Goal: Navigation & Orientation: Find specific page/section

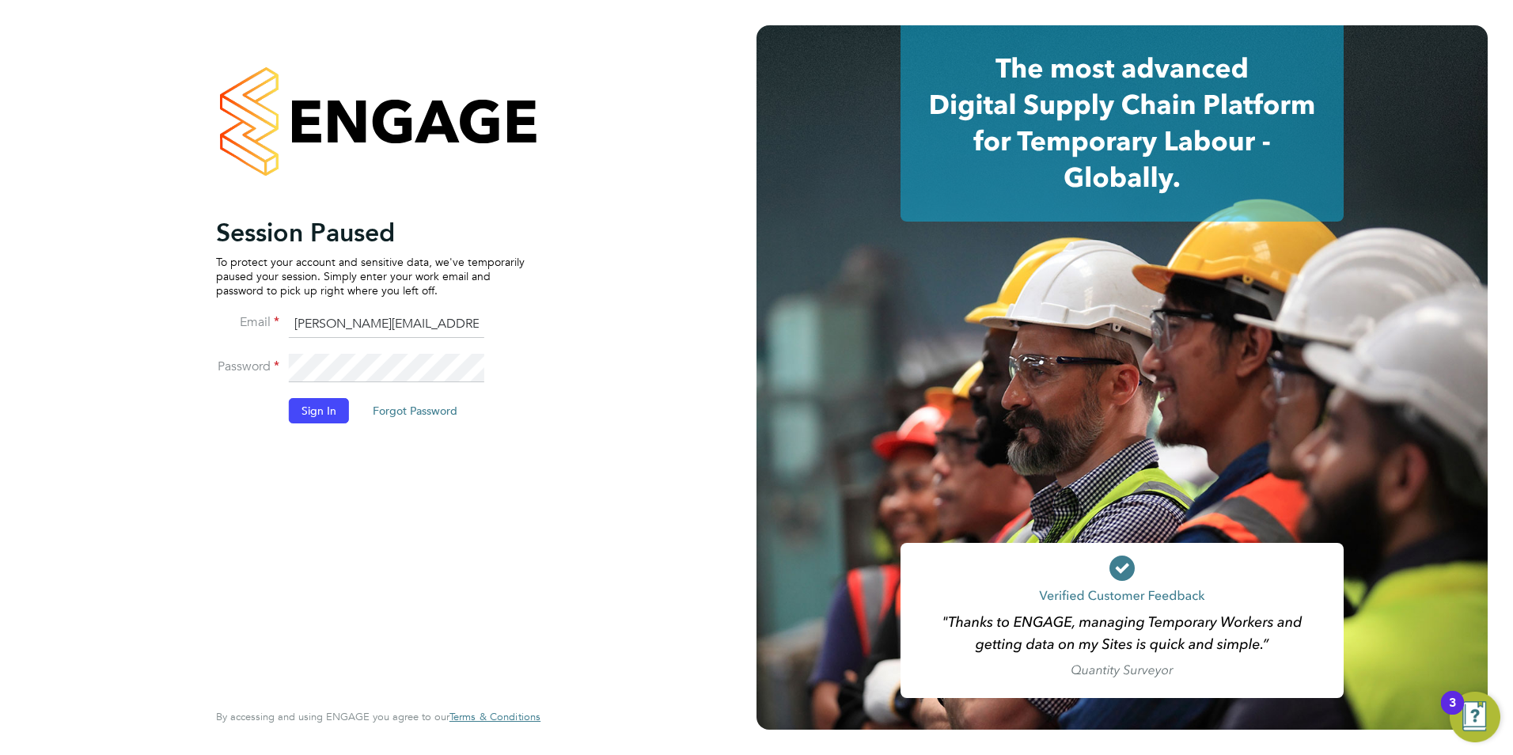
click at [321, 408] on button "Sign In" at bounding box center [319, 410] width 60 height 25
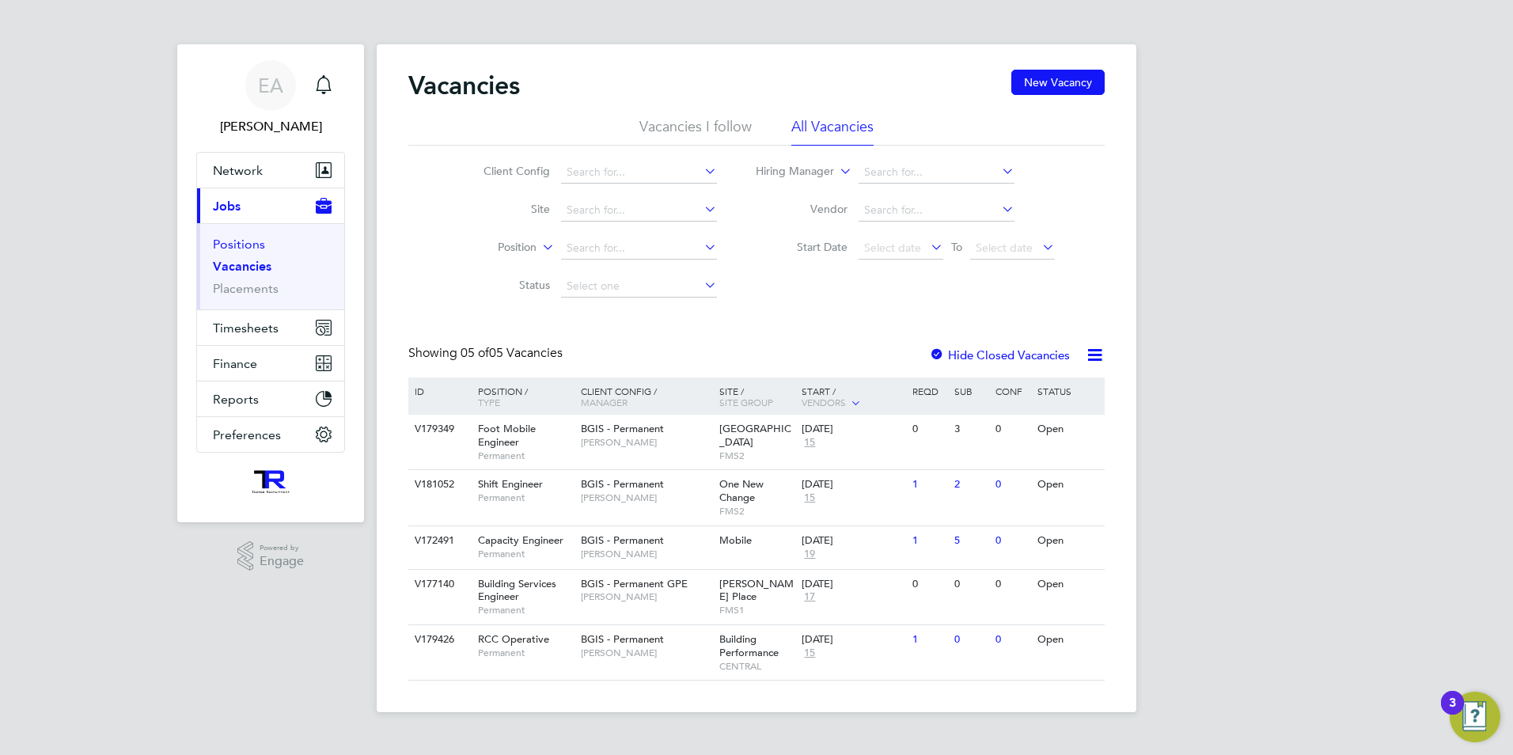
click at [242, 242] on link "Positions" at bounding box center [239, 244] width 52 height 15
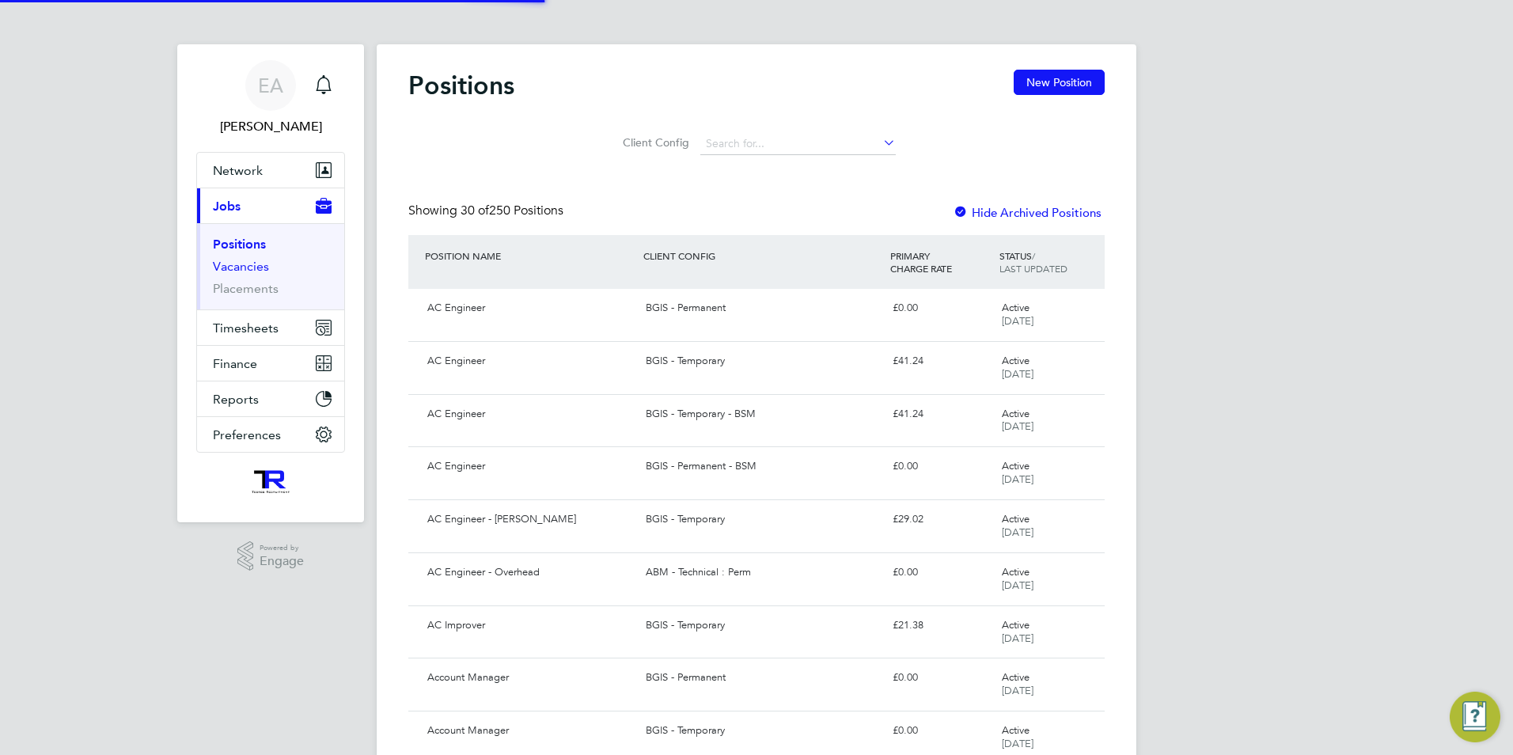
click at [243, 271] on link "Vacancies" at bounding box center [241, 266] width 56 height 15
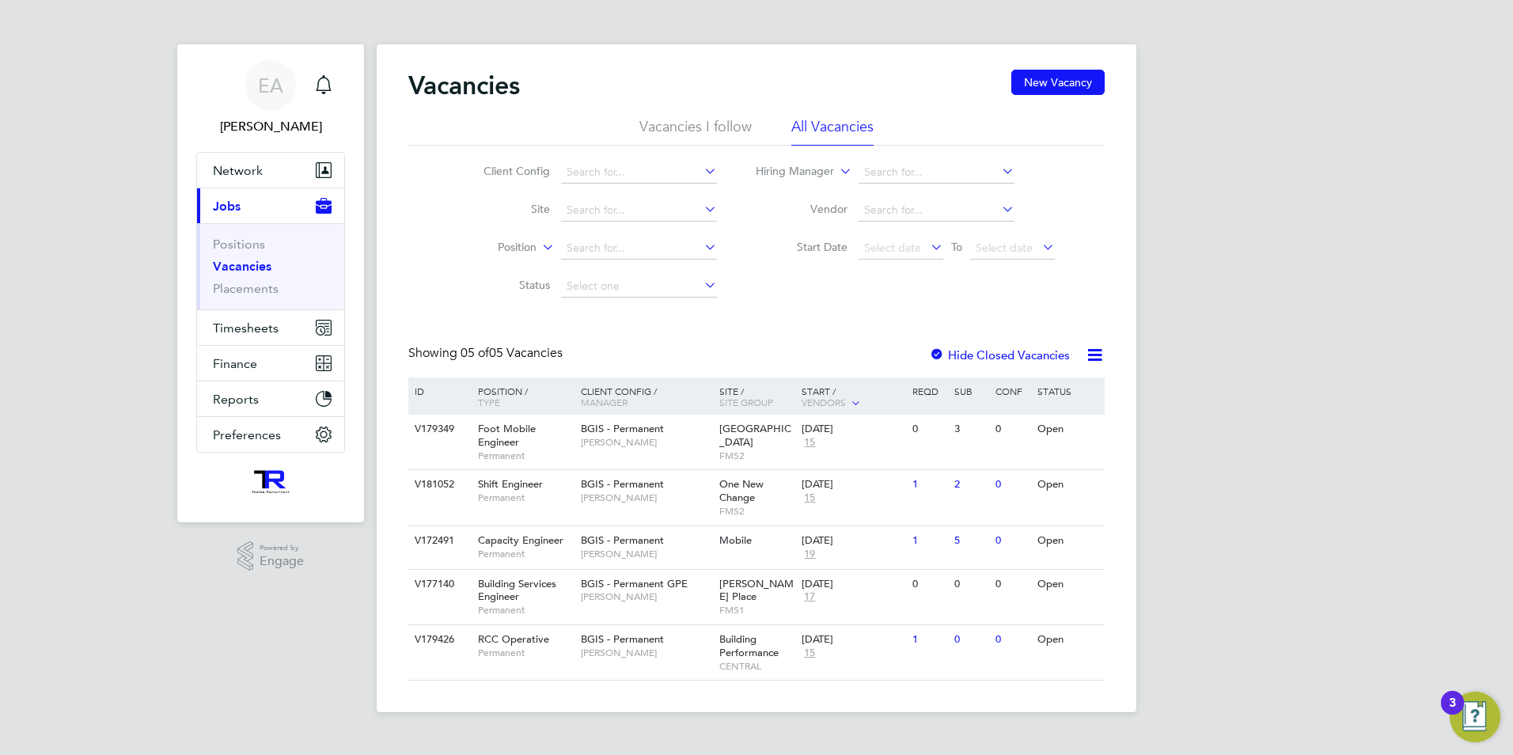
click at [232, 228] on ul "Positions Vacancies Placements" at bounding box center [270, 266] width 147 height 86
click at [232, 237] on link "Positions" at bounding box center [239, 244] width 52 height 15
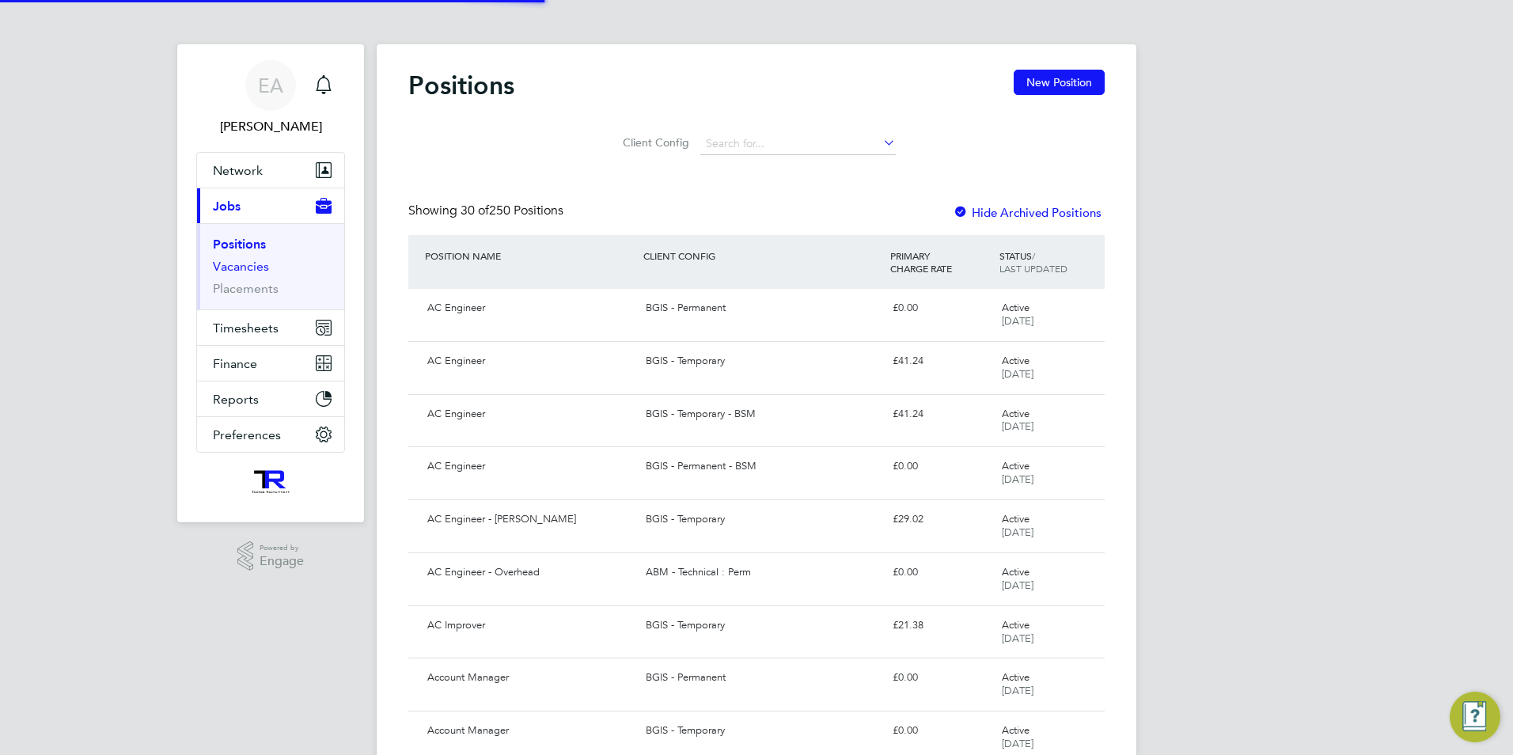
click at [238, 271] on link "Vacancies" at bounding box center [241, 266] width 56 height 15
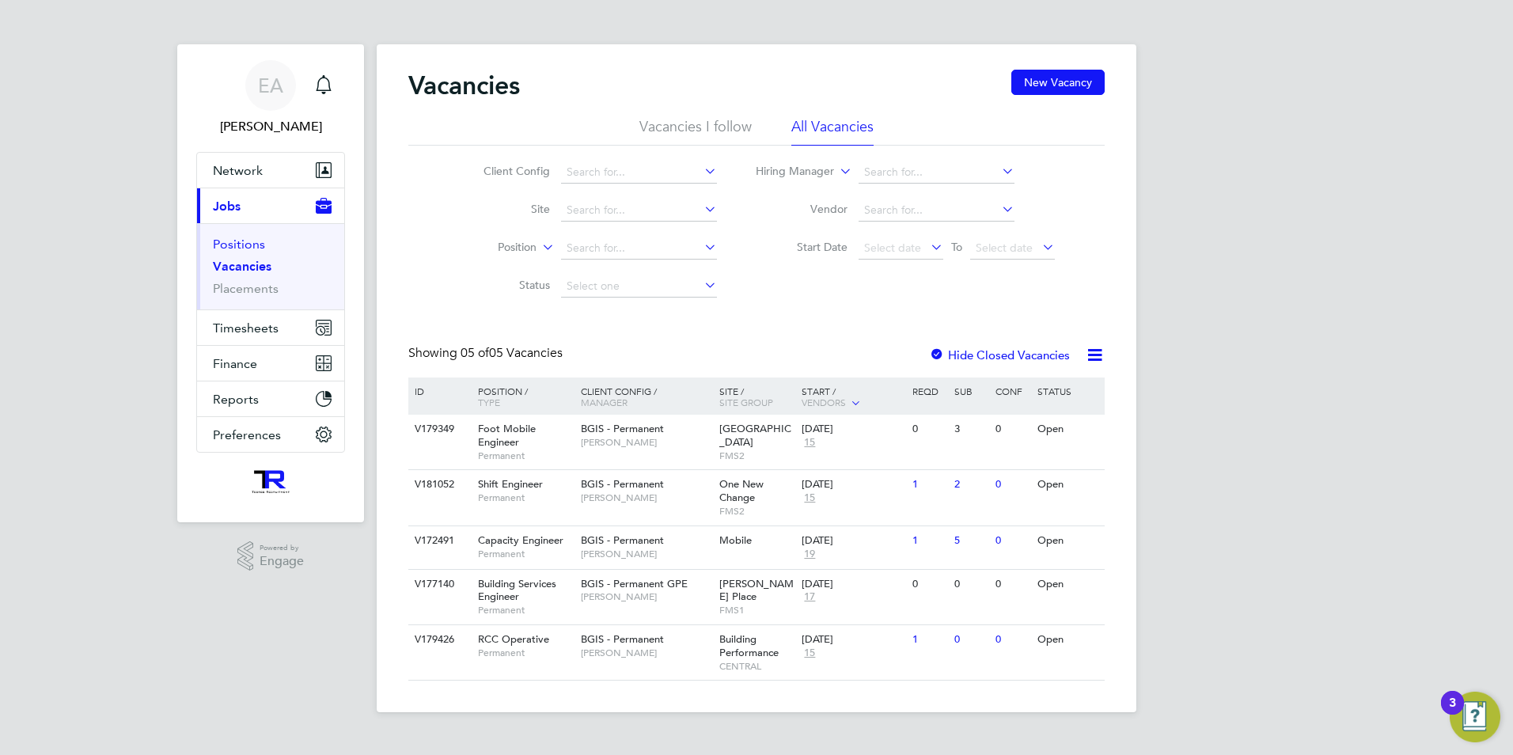
click at [249, 242] on link "Positions" at bounding box center [239, 244] width 52 height 15
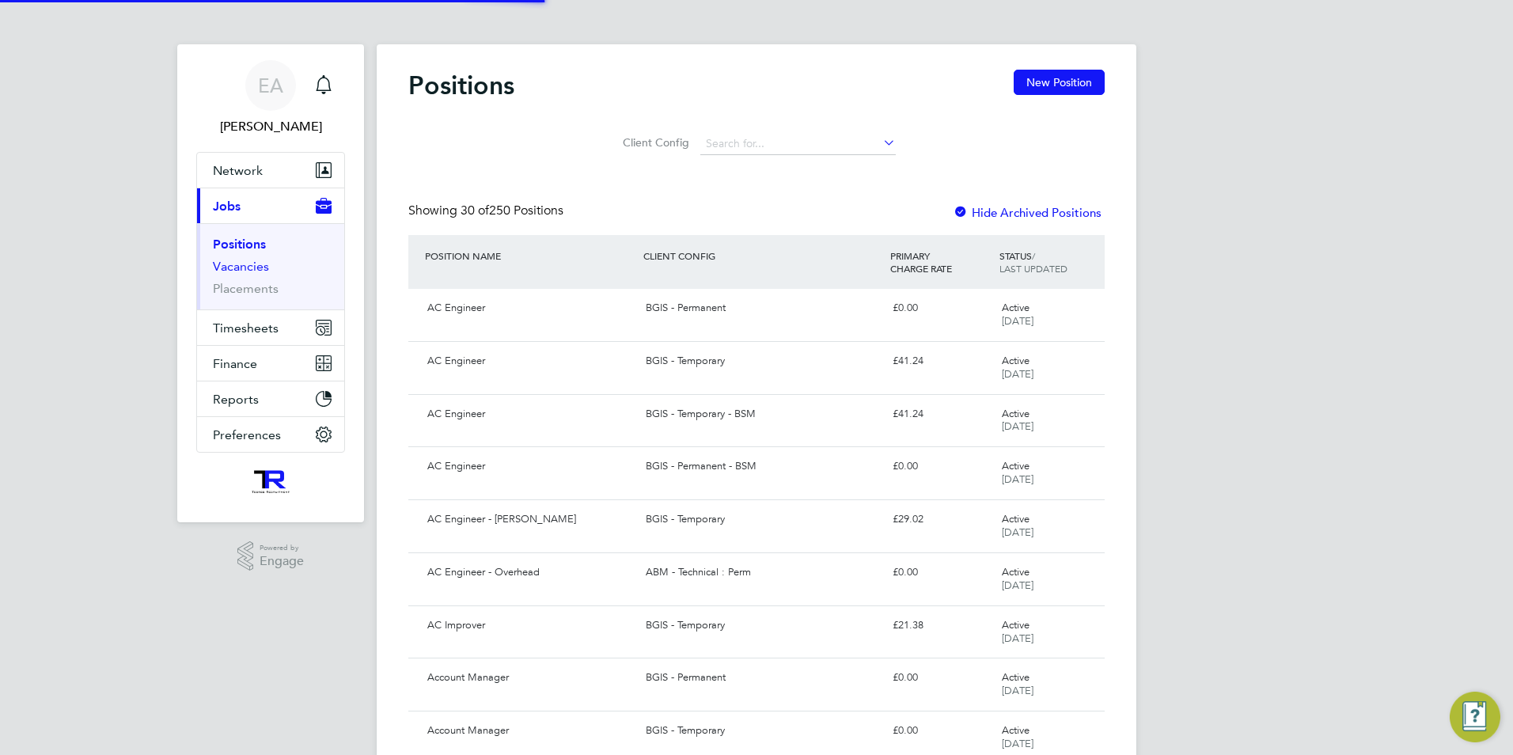
click at [247, 266] on link "Vacancies" at bounding box center [241, 266] width 56 height 15
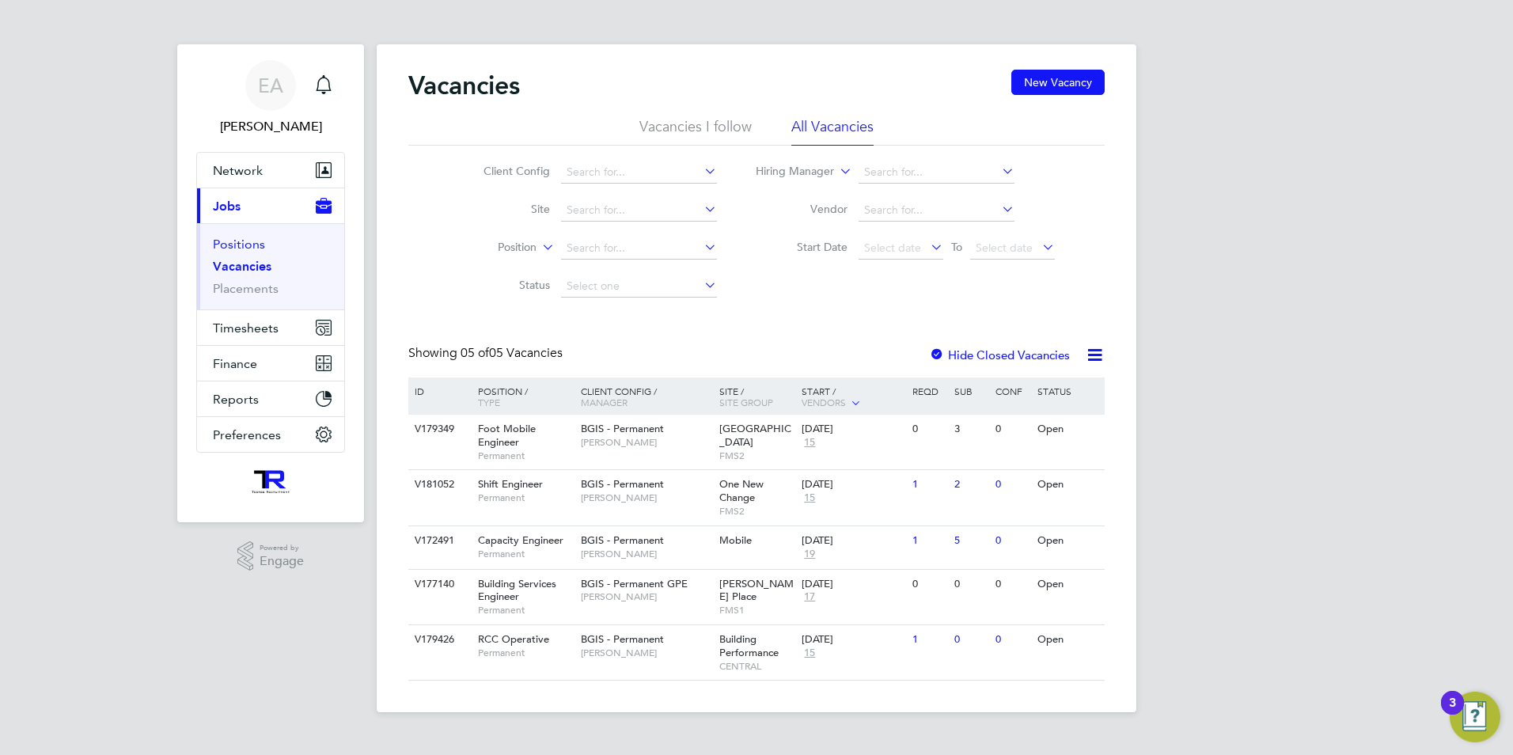
click at [252, 246] on link "Positions" at bounding box center [239, 244] width 52 height 15
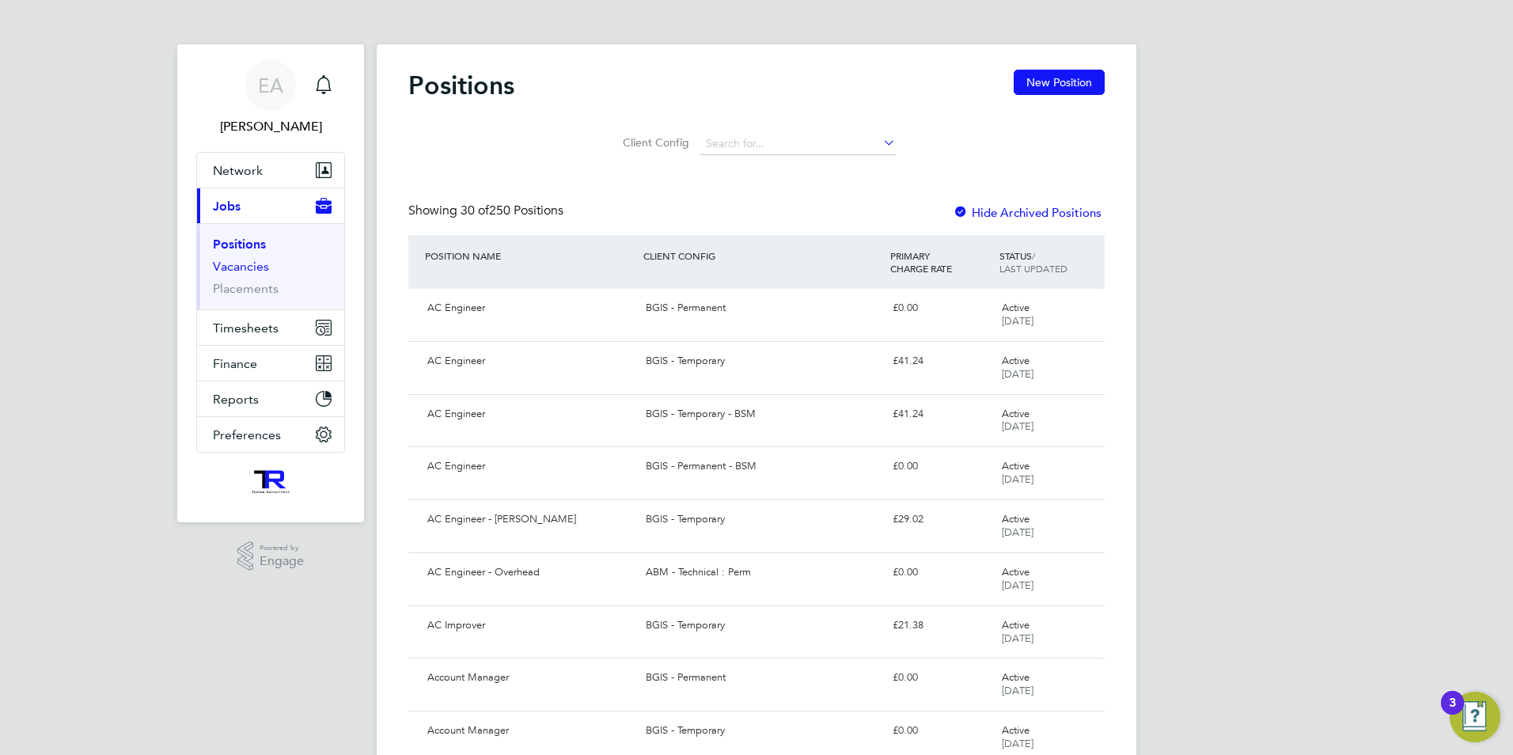
click at [241, 271] on link "Vacancies" at bounding box center [241, 266] width 56 height 15
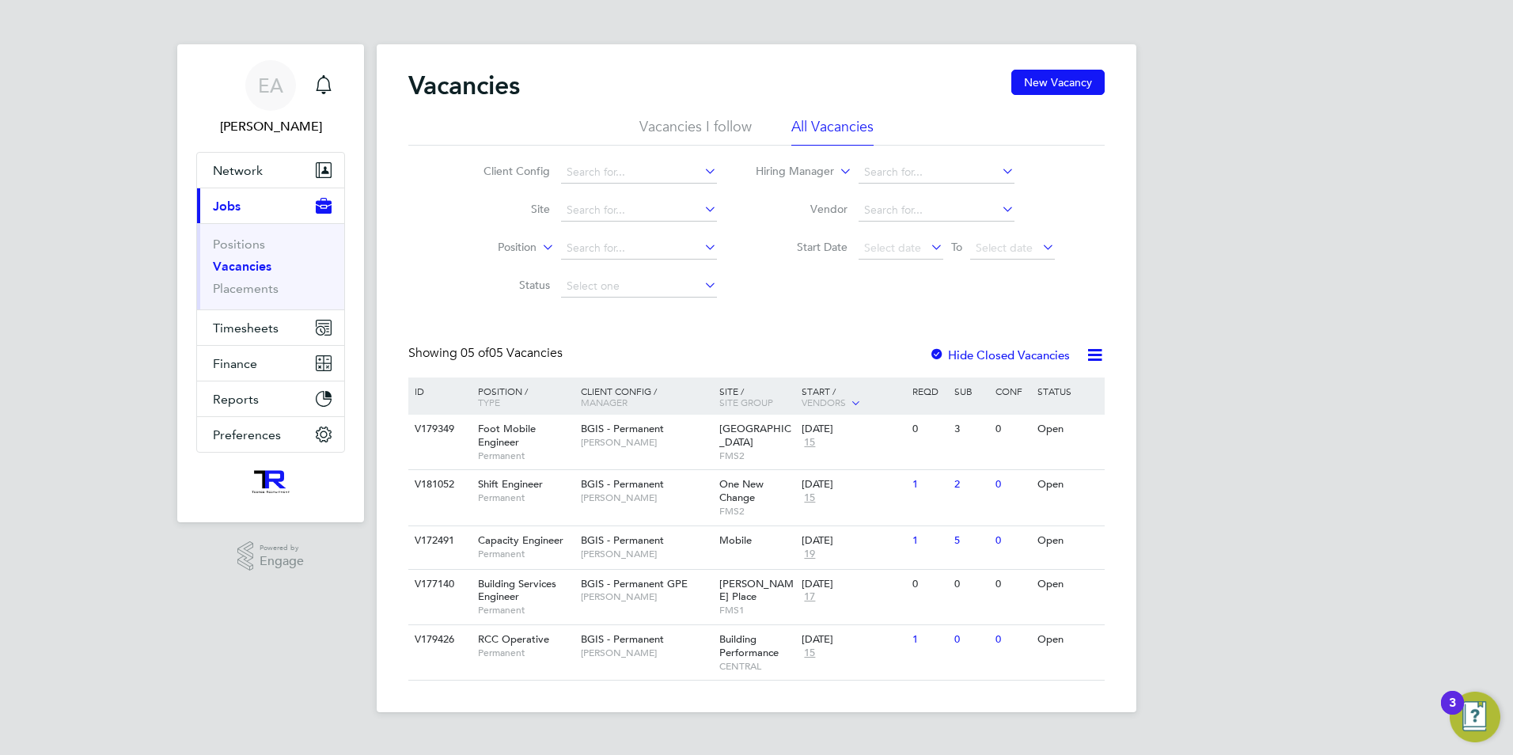
click at [247, 253] on li "Positions" at bounding box center [272, 248] width 119 height 22
click at [237, 237] on link "Positions" at bounding box center [239, 244] width 52 height 15
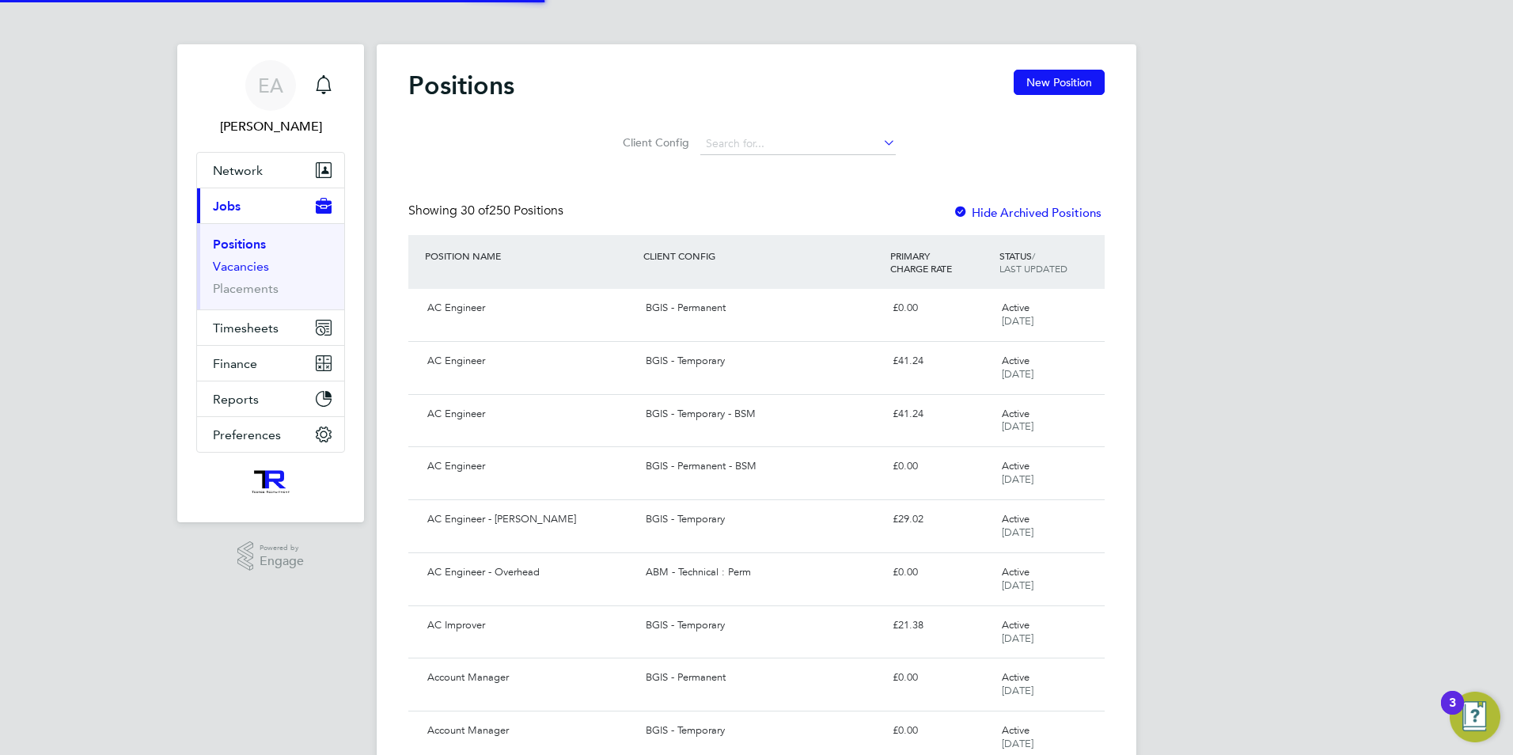
click at [236, 269] on link "Vacancies" at bounding box center [241, 266] width 56 height 15
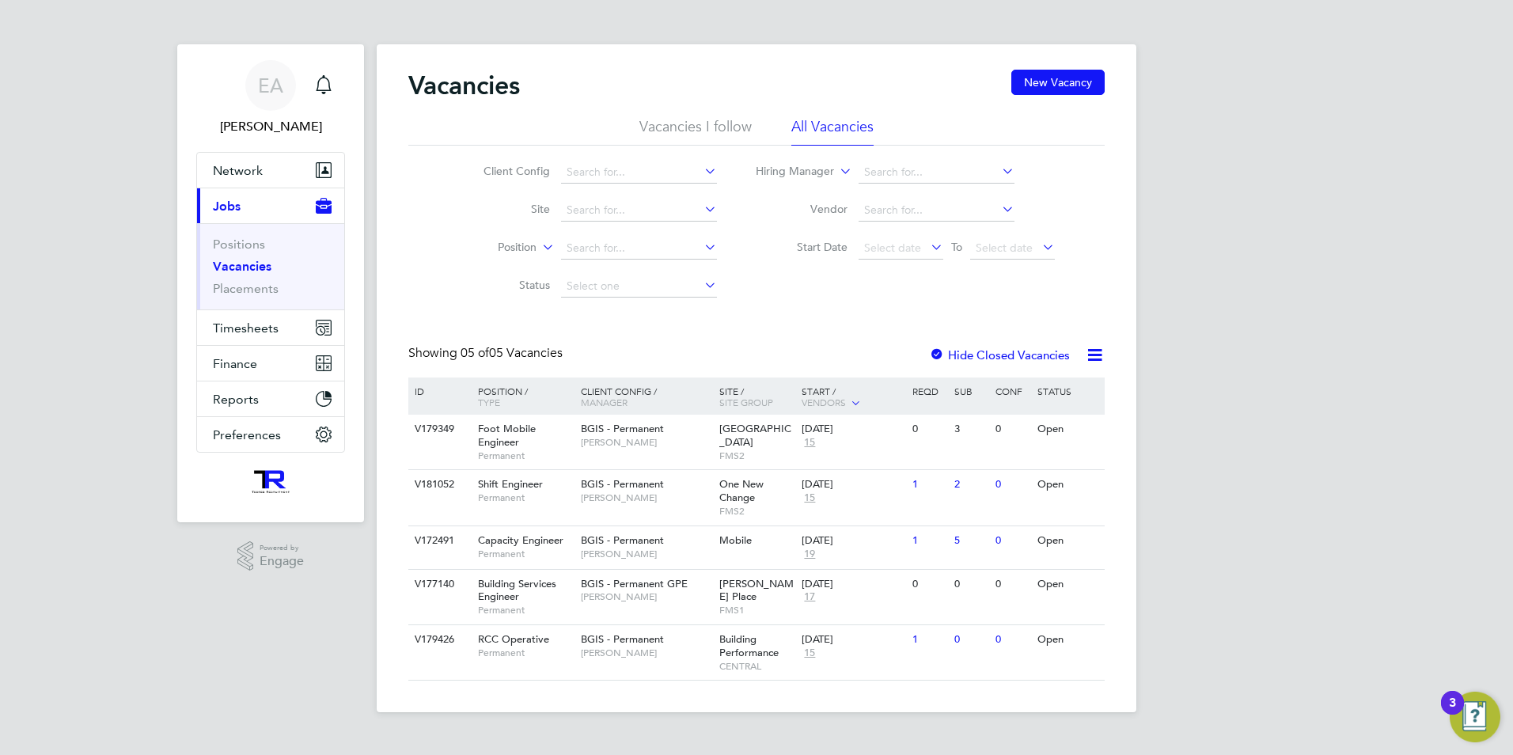
drag, startPoint x: 1260, startPoint y: 170, endPoint x: 1011, endPoint y: 191, distance: 249.3
click at [1260, 170] on div "EA [PERSON_NAME] Notifications Applications: Network Team Members Businesses Si…" at bounding box center [756, 368] width 1513 height 737
click at [243, 255] on li "Positions" at bounding box center [272, 248] width 119 height 22
click at [243, 247] on link "Positions" at bounding box center [239, 244] width 52 height 15
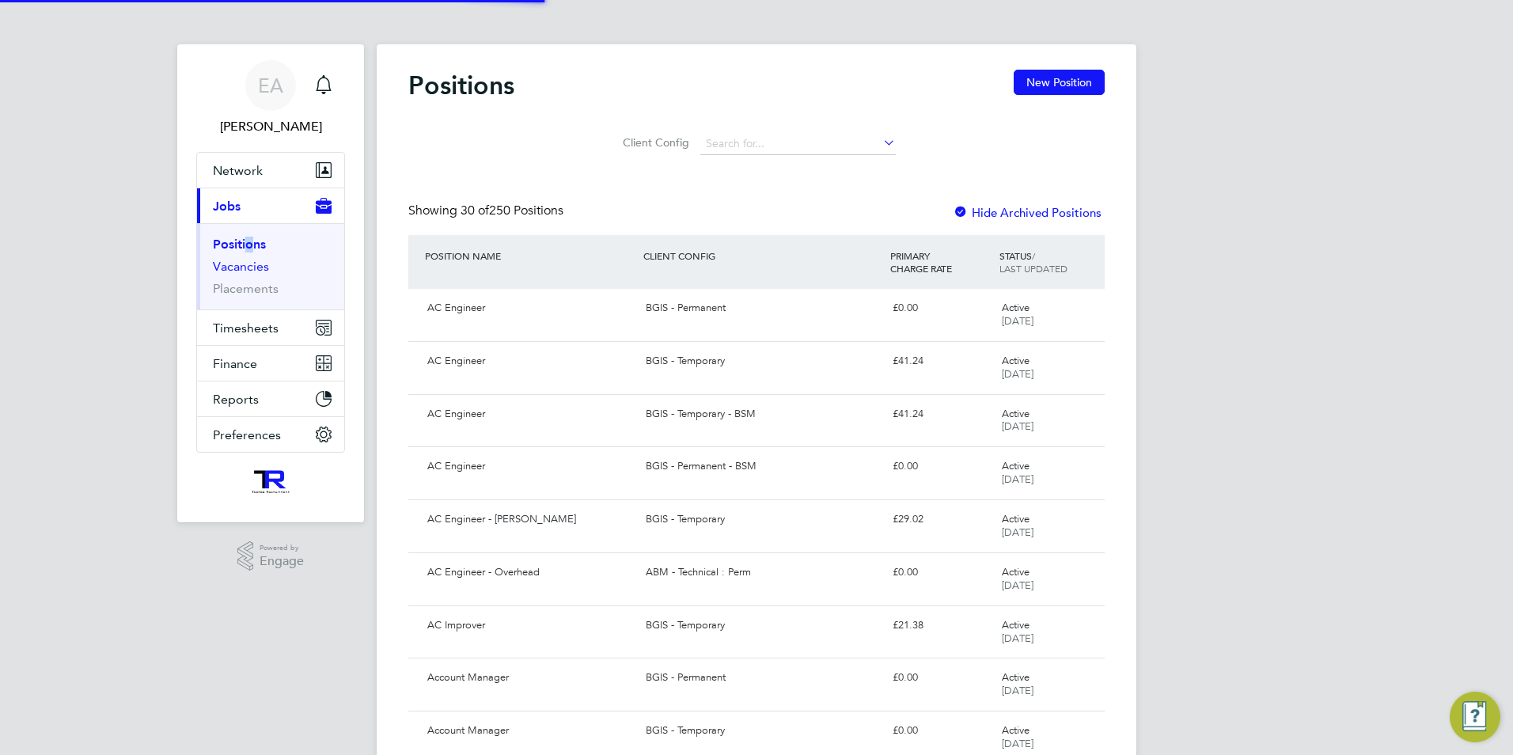
click at [236, 270] on link "Vacancies" at bounding box center [241, 266] width 56 height 15
